Goal: Task Accomplishment & Management: Manage account settings

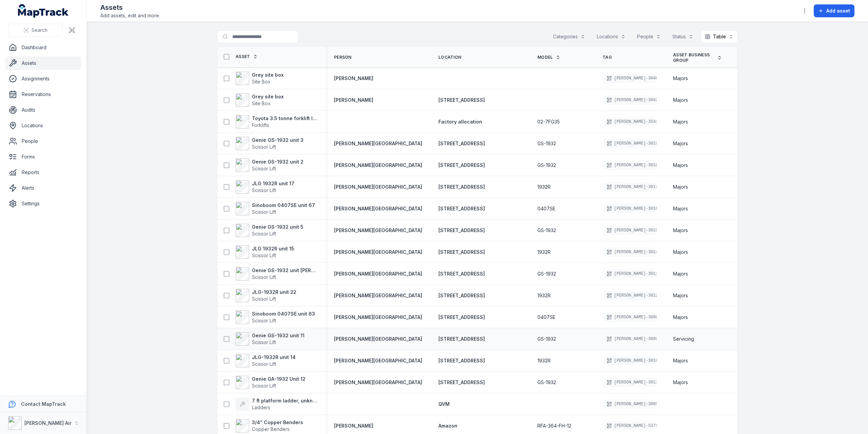
scroll to position [102, 0]
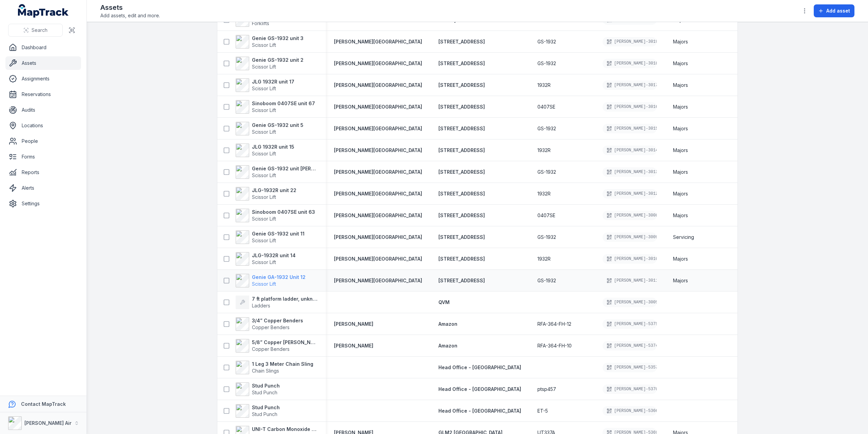
click at [261, 277] on strong "Genie GA-1932 Unit 12" at bounding box center [279, 277] width 54 height 7
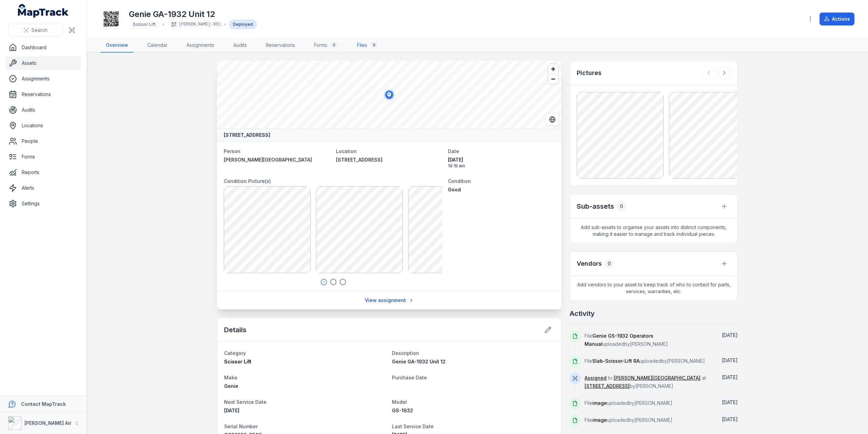
click at [363, 44] on link "Files 8" at bounding box center [368, 45] width 32 height 14
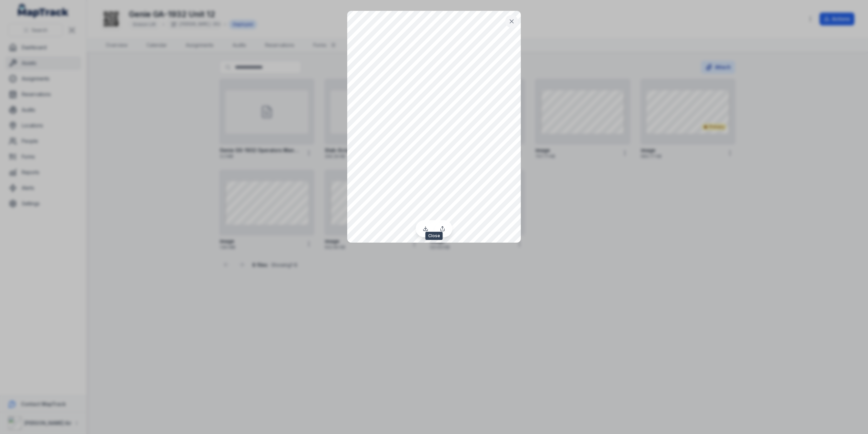
click at [513, 24] on icon at bounding box center [511, 21] width 7 height 7
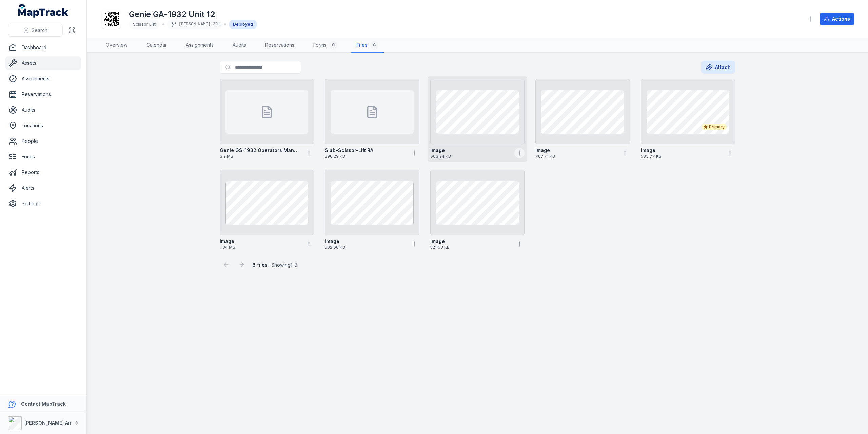
click at [517, 148] on button "button" at bounding box center [519, 153] width 10 height 10
click at [495, 202] on div "Set as primary image" at bounding box center [484, 205] width 76 height 12
click at [43, 60] on link "Assets" at bounding box center [43, 63] width 76 height 14
